Goal: Task Accomplishment & Management: Complete application form

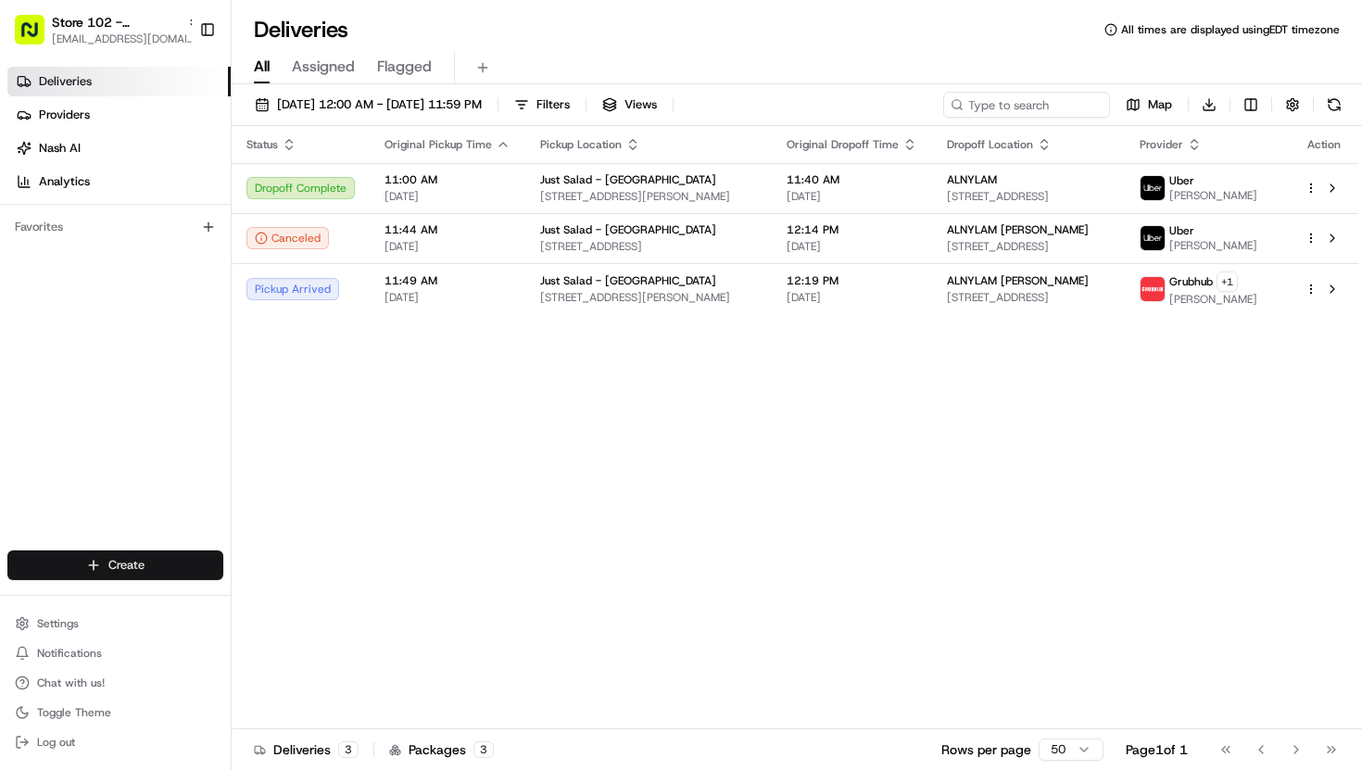
click at [121, 576] on html "Store 102 - [GEOGRAPHIC_DATA] (Just Salad) [EMAIL_ADDRESS][DOMAIN_NAME] Toggle …" at bounding box center [681, 385] width 1362 height 770
click at [274, 596] on link "Delivery" at bounding box center [335, 599] width 207 height 33
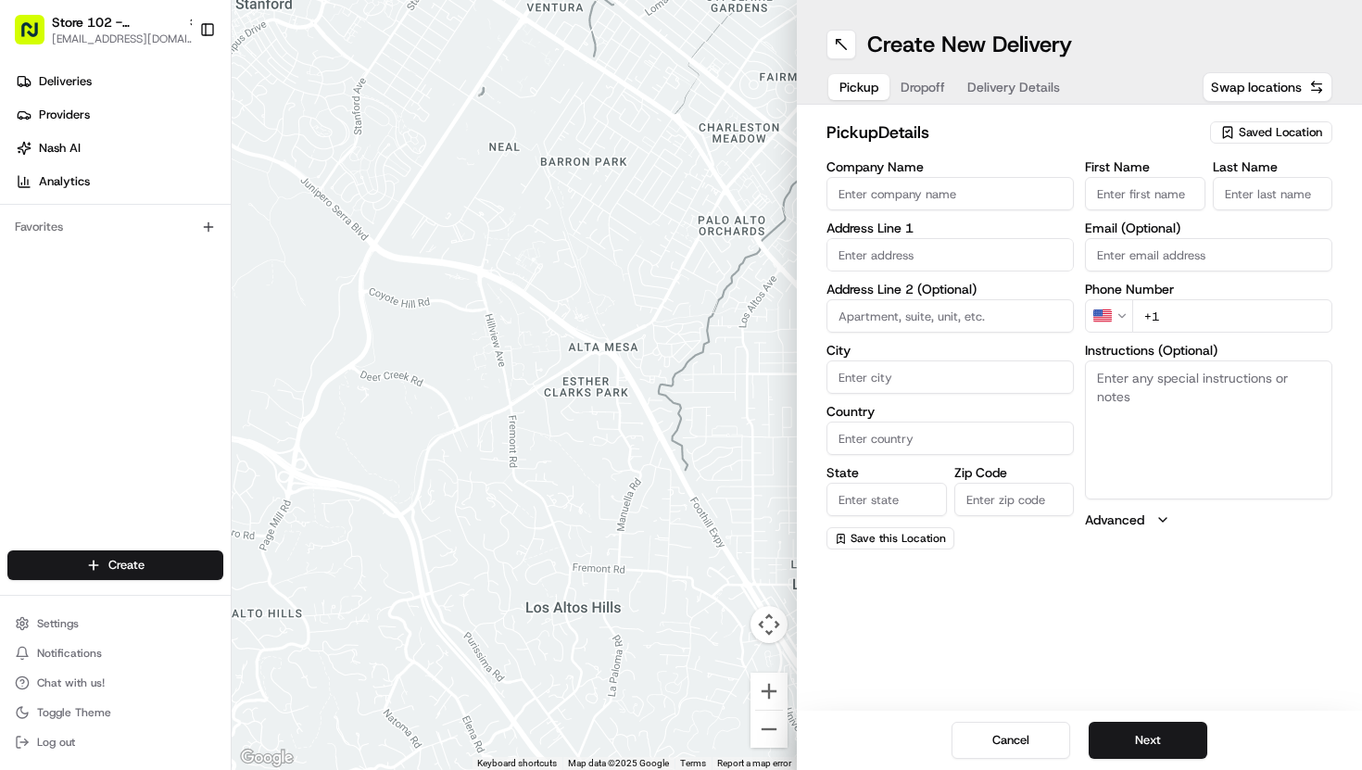
click at [1269, 134] on span "Saved Location" at bounding box center [1279, 132] width 83 height 17
click at [1255, 199] on span "Just Salad - [GEOGRAPHIC_DATA]" at bounding box center [1239, 202] width 228 height 17
type input "Just Salad - [GEOGRAPHIC_DATA]"
type input "[STREET_ADDRESS]"
type input "Somerville"
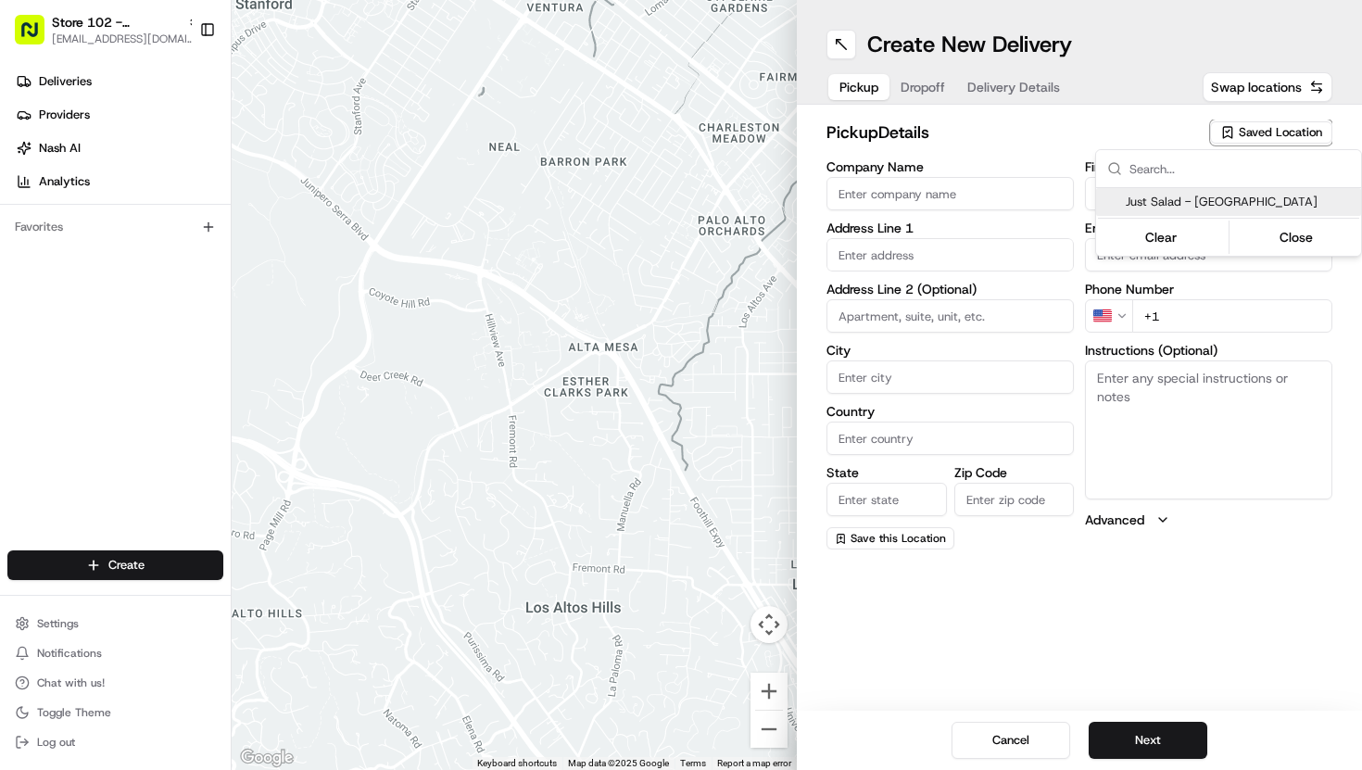
type input "US"
type input "MA"
type input "02141"
type input "[PHONE_NUMBER]"
type textarea "Pickup order [insert order number] for [insert customer name] from Just Salad"
